Goal: Find specific page/section: Find specific page/section

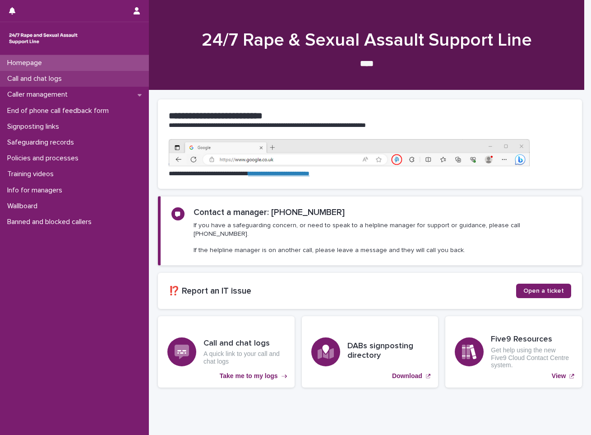
click at [63, 82] on p "Call and chat logs" at bounding box center [36, 78] width 65 height 9
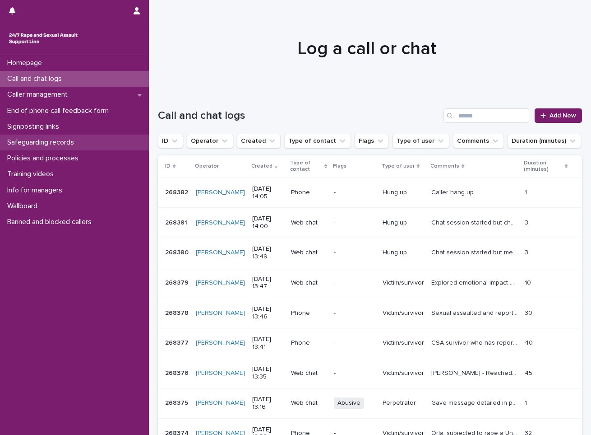
click at [49, 143] on p "Safeguarding records" at bounding box center [43, 142] width 78 height 9
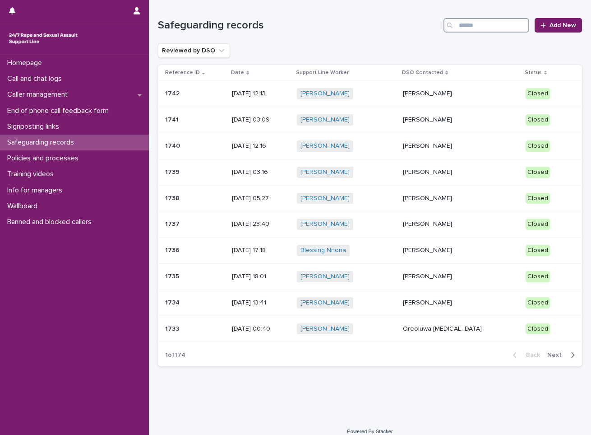
click at [460, 28] on input "Search" at bounding box center [487, 25] width 86 height 14
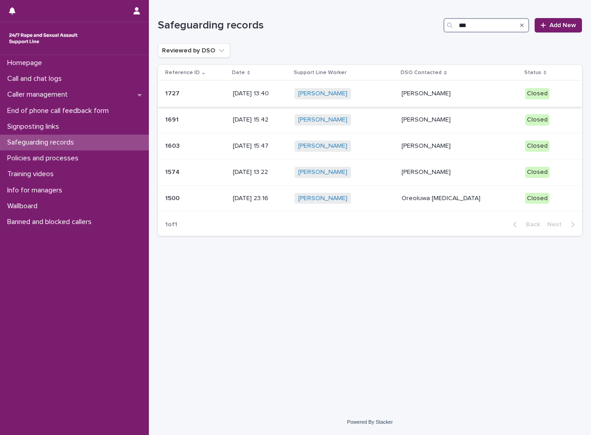
type input "***"
click at [440, 84] on td "[PERSON_NAME]" at bounding box center [459, 94] width 123 height 26
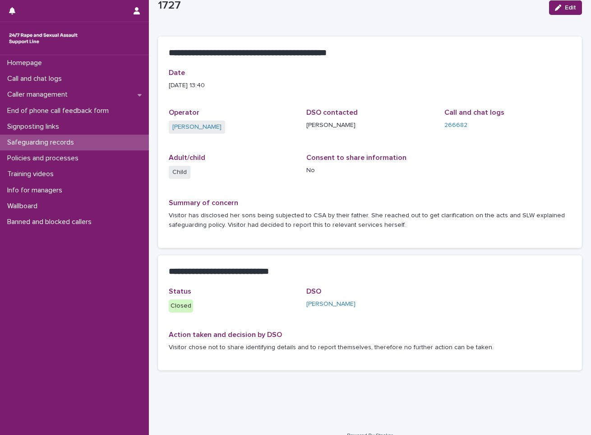
scroll to position [42, 0]
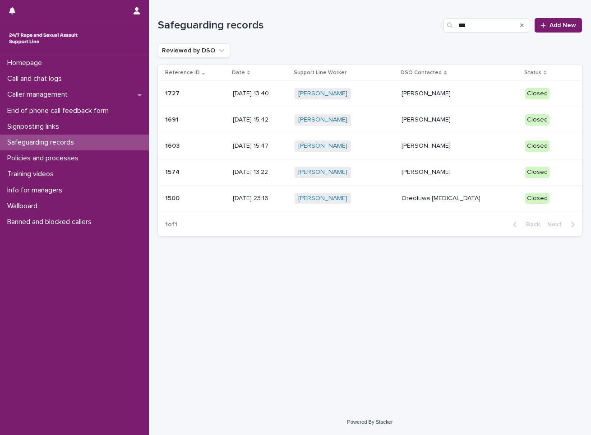
click at [447, 117] on p "[PERSON_NAME]" at bounding box center [460, 120] width 116 height 8
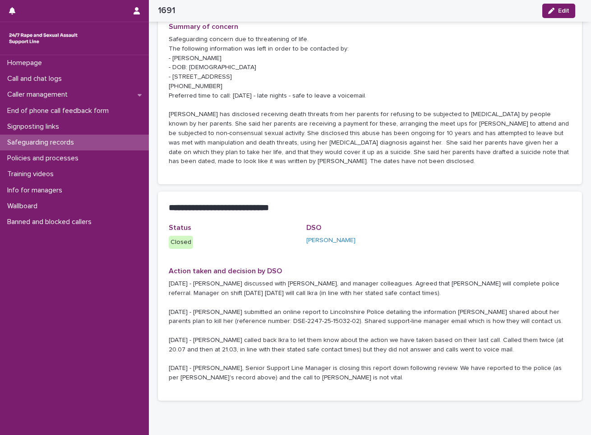
scroll to position [226, 0]
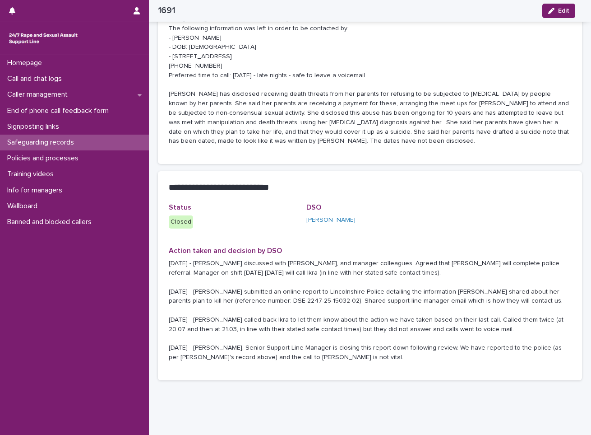
click at [543, 104] on p "Safeguarding concern due to threatening of life. The following information was …" at bounding box center [370, 79] width 403 height 131
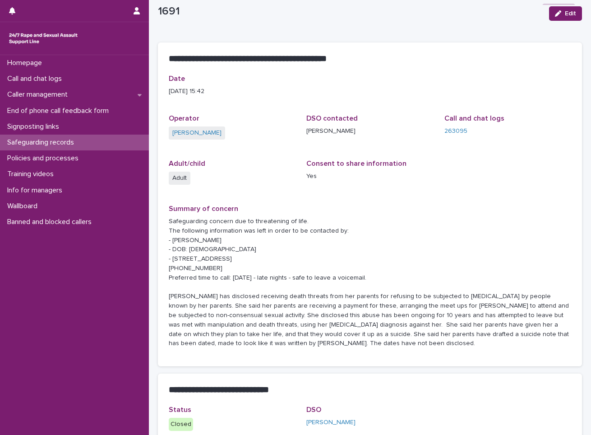
scroll to position [0, 0]
